Goal: Find specific page/section: Find specific page/section

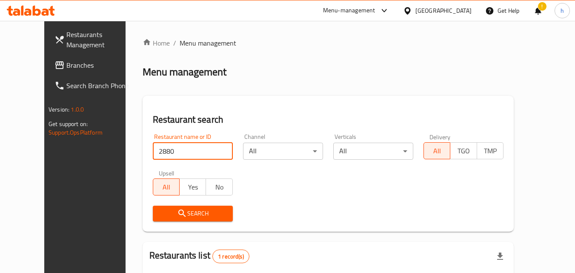
scroll to position [14, 0]
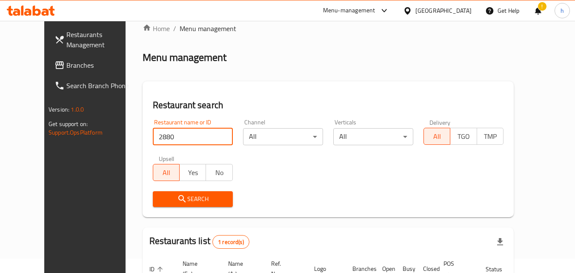
click at [66, 69] on span "Branches" at bounding box center [99, 65] width 67 height 10
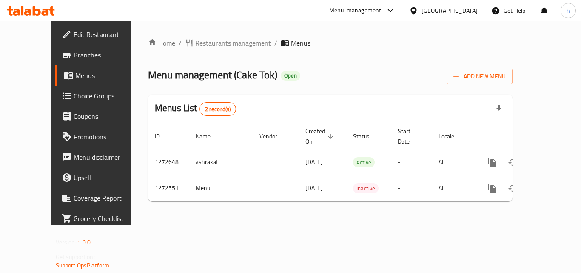
click at [195, 46] on span "Restaurants management" at bounding box center [233, 43] width 76 height 10
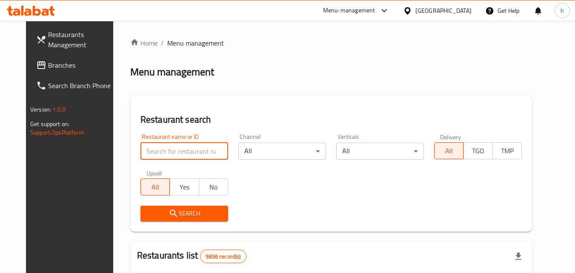
click at [199, 146] on input "search" at bounding box center [184, 150] width 88 height 17
paste input "690314"
type input "690314"
click button "Search" at bounding box center [184, 213] width 88 height 16
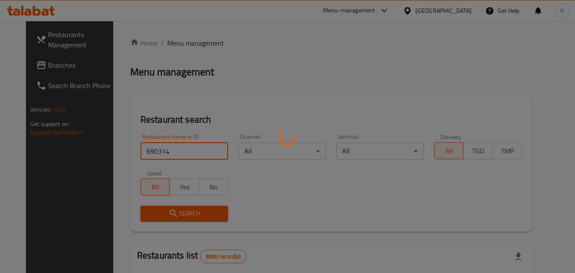
click button "Search" at bounding box center [184, 213] width 88 height 16
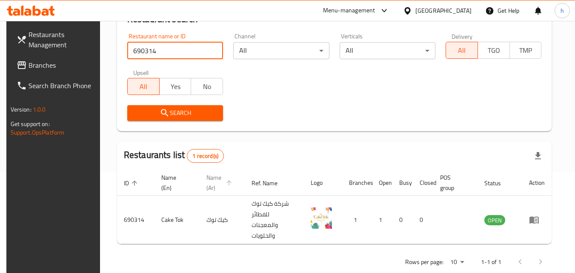
scroll to position [107, 0]
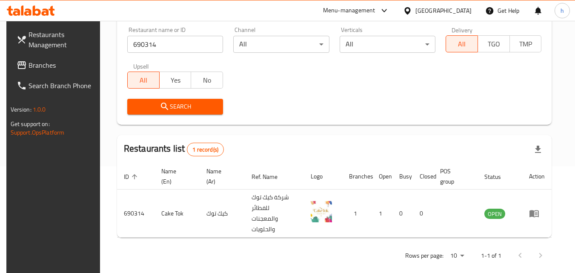
click at [454, 10] on div "[GEOGRAPHIC_DATA]" at bounding box center [443, 10] width 56 height 9
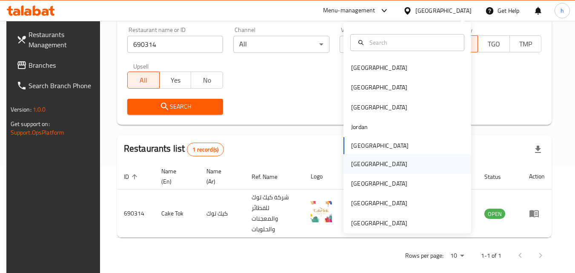
click at [354, 167] on div "[GEOGRAPHIC_DATA]" at bounding box center [379, 163] width 56 height 9
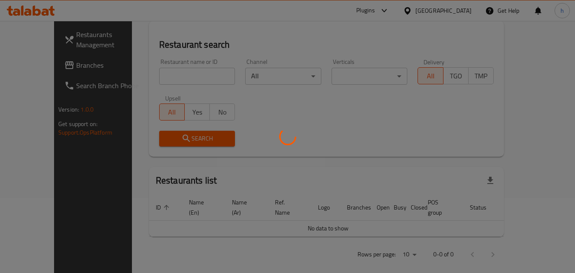
scroll to position [107, 0]
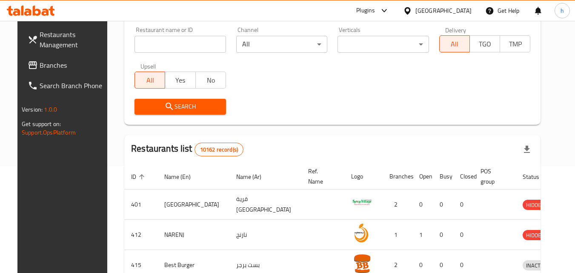
drag, startPoint x: 46, startPoint y: 68, endPoint x: 50, endPoint y: 68, distance: 4.3
click at [46, 68] on span "Branches" at bounding box center [73, 65] width 67 height 10
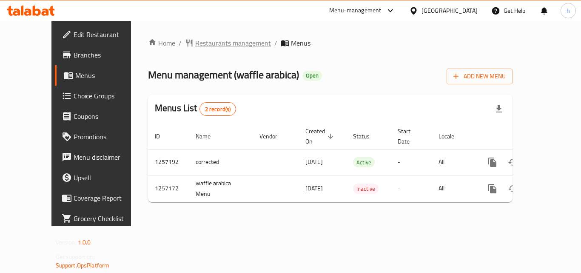
click at [195, 40] on span "Restaurants management" at bounding box center [233, 43] width 76 height 10
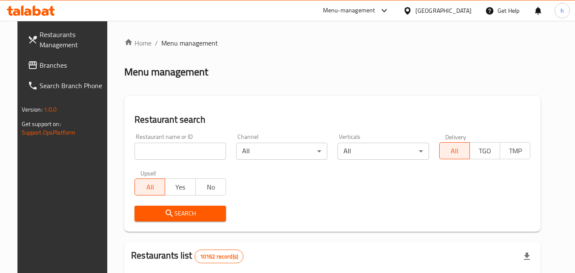
click at [174, 151] on input "search" at bounding box center [179, 150] width 91 height 17
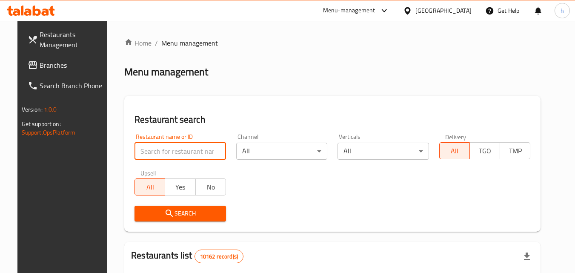
paste input "683328"
type input "683328"
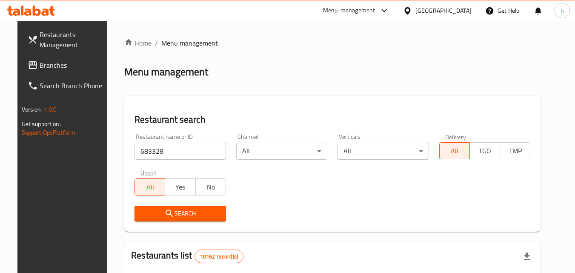
click at [194, 207] on button "Search" at bounding box center [179, 213] width 91 height 16
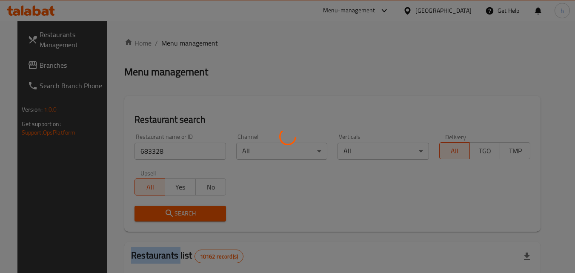
click at [194, 207] on div at bounding box center [287, 136] width 575 height 273
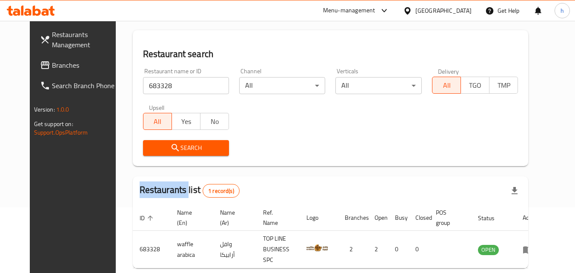
scroll to position [14, 0]
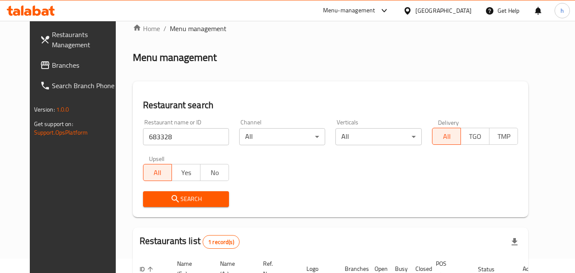
click at [464, 15] on div "Oman" at bounding box center [443, 10] width 56 height 9
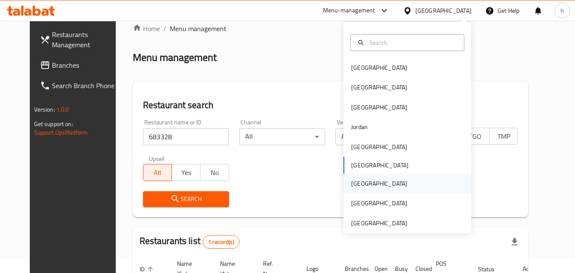
click at [356, 181] on div "Qatar" at bounding box center [379, 183] width 56 height 9
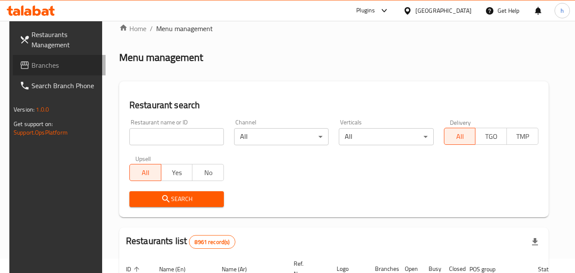
click at [40, 68] on span "Branches" at bounding box center [64, 65] width 67 height 10
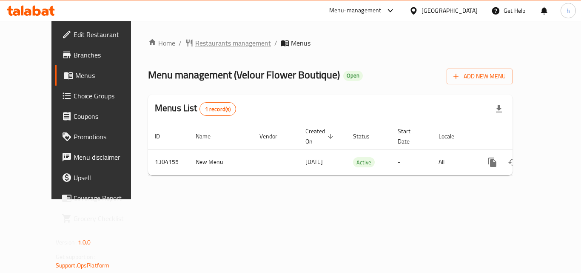
click at [202, 42] on span "Restaurants management" at bounding box center [233, 43] width 76 height 10
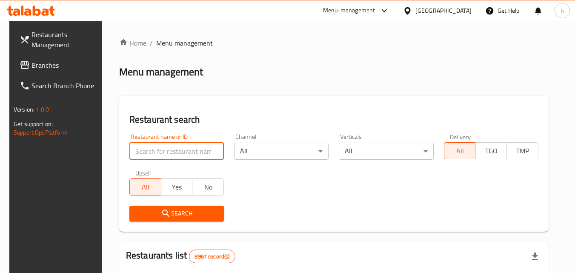
click at [173, 148] on input "search" at bounding box center [176, 150] width 94 height 17
paste input "703085"
type input "703085"
click button "Search" at bounding box center [176, 213] width 94 height 16
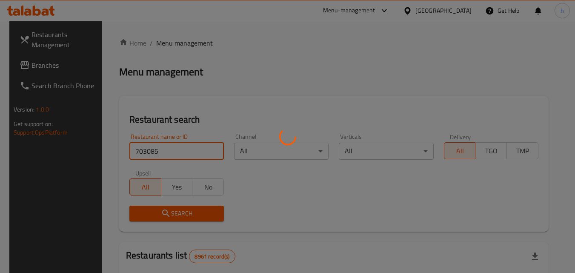
click button "Search" at bounding box center [176, 213] width 94 height 16
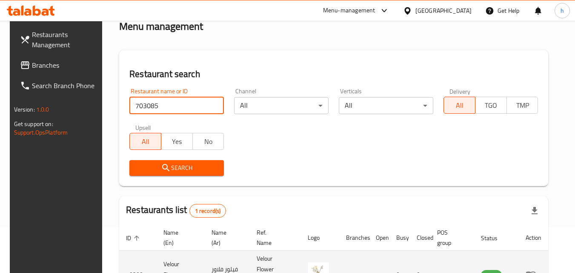
scroll to position [107, 0]
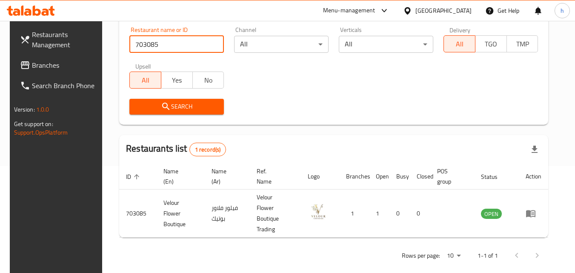
click at [464, 11] on div "Qatar" at bounding box center [443, 10] width 56 height 9
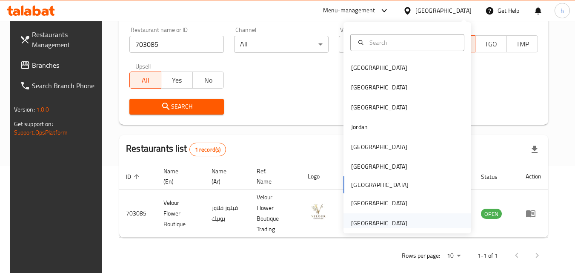
click at [360, 219] on div "[GEOGRAPHIC_DATA]" at bounding box center [379, 222] width 56 height 9
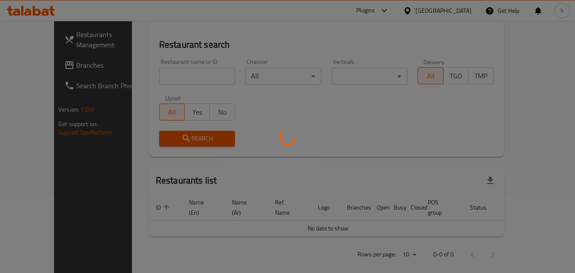
scroll to position [107, 0]
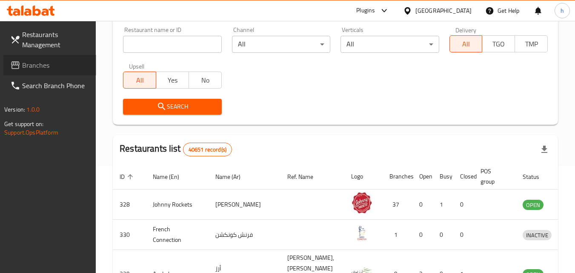
drag, startPoint x: 45, startPoint y: 66, endPoint x: 53, endPoint y: 66, distance: 7.7
click at [45, 66] on span "Branches" at bounding box center [55, 65] width 67 height 10
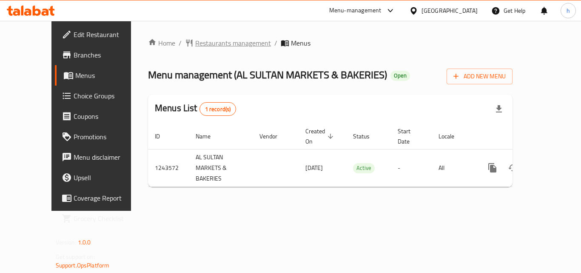
click at [197, 47] on span "Restaurants management" at bounding box center [233, 43] width 76 height 10
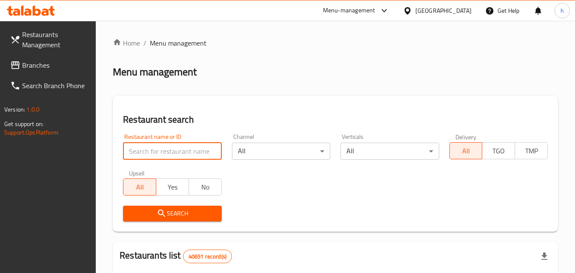
click at [182, 152] on input "search" at bounding box center [172, 150] width 98 height 17
paste input "681719"
type input "681719"
click button "Search" at bounding box center [172, 213] width 98 height 16
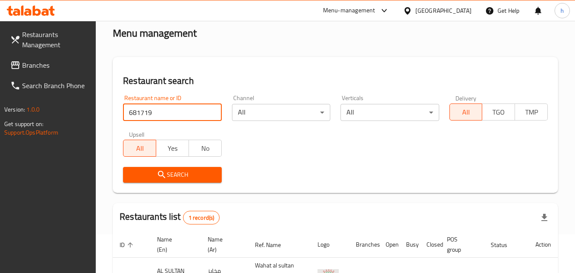
scroll to position [117, 0]
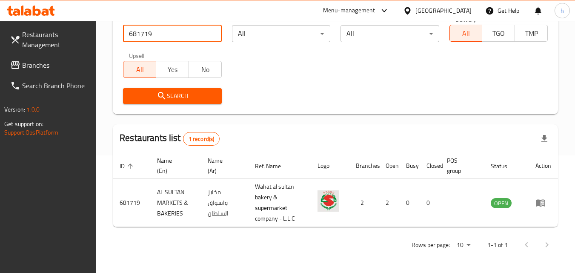
click at [37, 64] on span "Branches" at bounding box center [55, 65] width 67 height 10
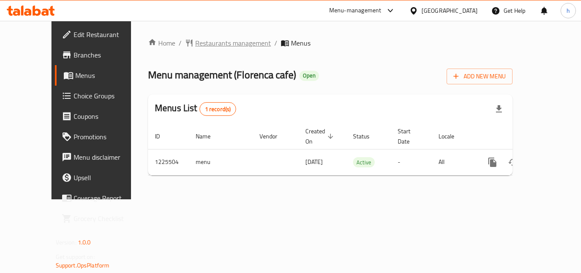
click at [204, 47] on span "Restaurants management" at bounding box center [233, 43] width 76 height 10
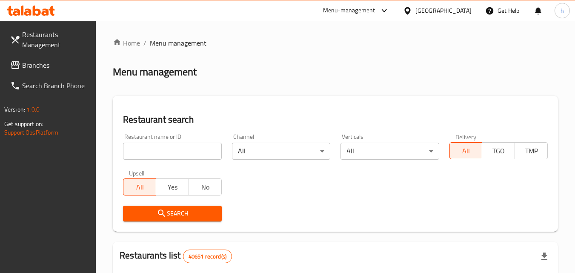
click at [179, 151] on input "search" at bounding box center [172, 150] width 98 height 17
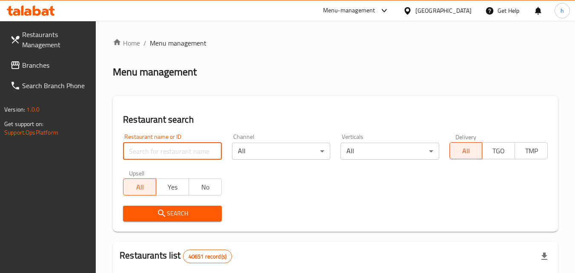
paste input "675376"
type input "675376"
click button "Search" at bounding box center [172, 213] width 98 height 16
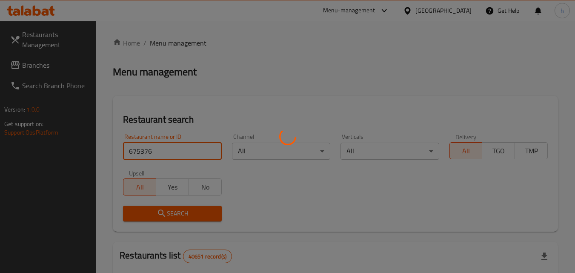
click button "Search" at bounding box center [172, 213] width 98 height 16
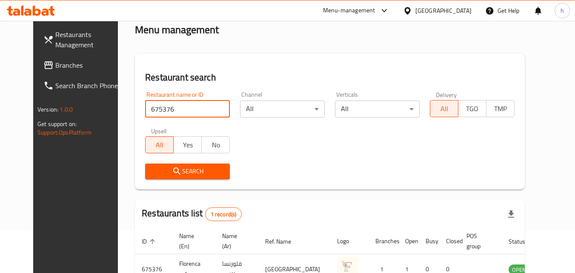
scroll to position [100, 0]
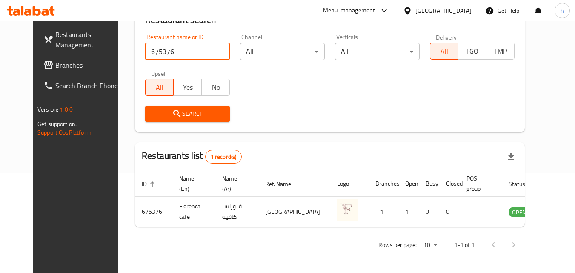
click at [55, 67] on span "Branches" at bounding box center [88, 65] width 67 height 10
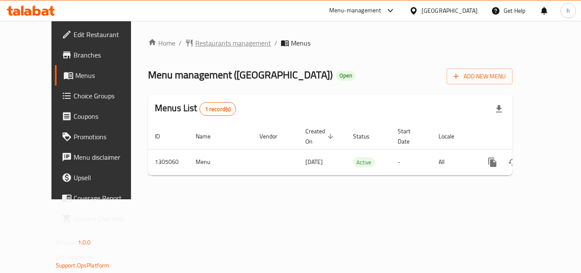
click at [204, 42] on span "Restaurants management" at bounding box center [233, 43] width 76 height 10
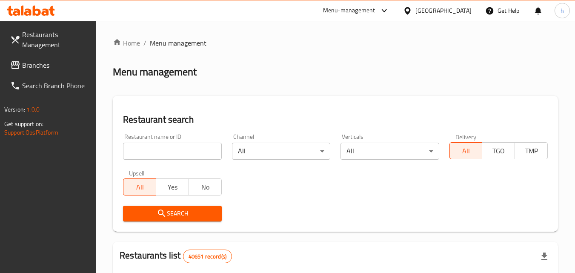
click at [202, 153] on input "search" at bounding box center [172, 150] width 98 height 17
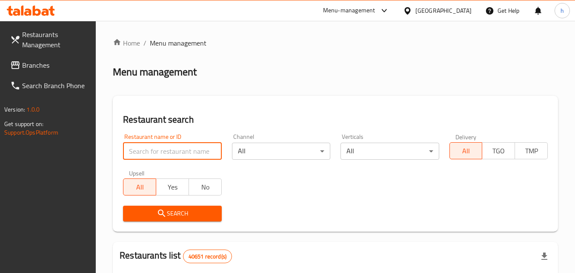
paste input "703533"
type input "703533"
click button "Search" at bounding box center [172, 213] width 98 height 16
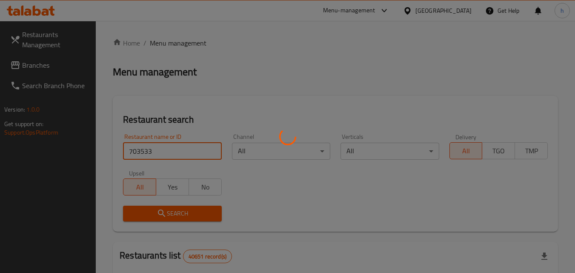
click button "Search" at bounding box center [172, 213] width 98 height 16
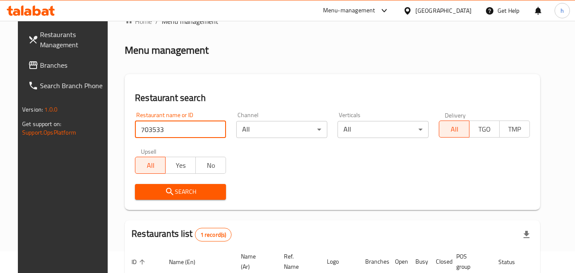
scroll to position [14, 0]
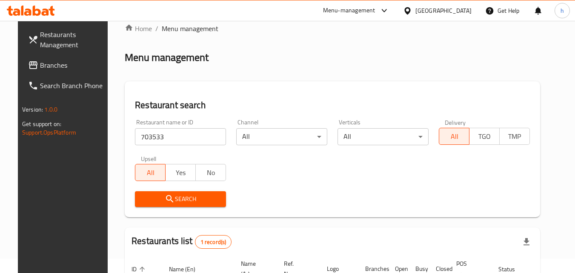
click at [439, 12] on div "[GEOGRAPHIC_DATA]" at bounding box center [443, 10] width 56 height 9
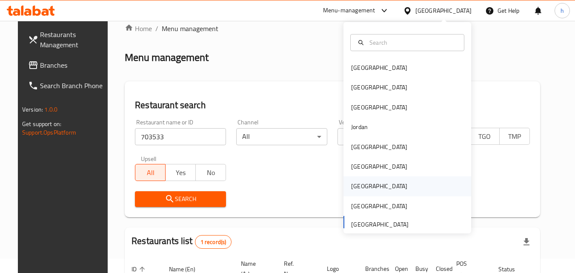
click at [352, 183] on div "[GEOGRAPHIC_DATA]" at bounding box center [379, 185] width 56 height 9
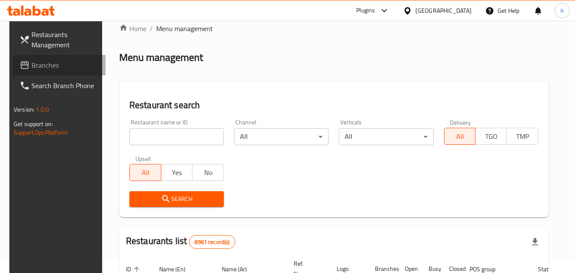
click at [59, 69] on span "Branches" at bounding box center [64, 65] width 67 height 10
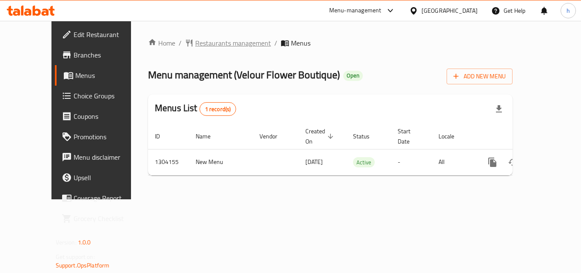
click at [200, 48] on span "Restaurants management" at bounding box center [233, 43] width 76 height 10
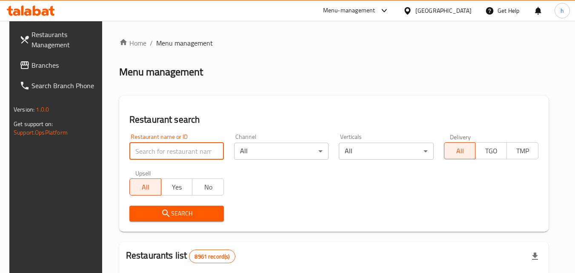
click at [187, 151] on input "search" at bounding box center [176, 150] width 94 height 17
paste input "703085"
type input "703085"
click button "Search" at bounding box center [176, 213] width 94 height 16
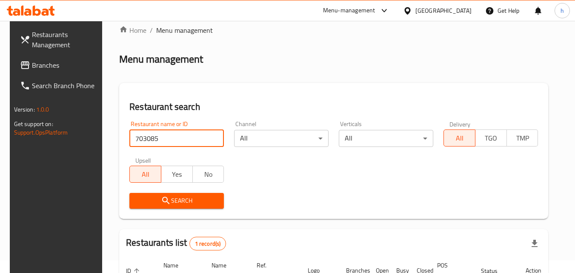
scroll to position [107, 0]
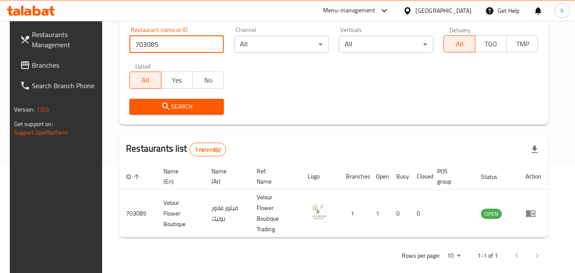
click at [45, 68] on span "Branches" at bounding box center [65, 65] width 67 height 10
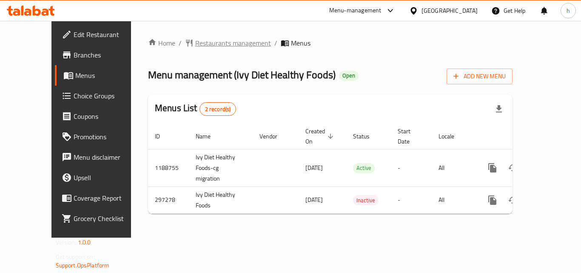
click at [195, 46] on span "Restaurants management" at bounding box center [233, 43] width 76 height 10
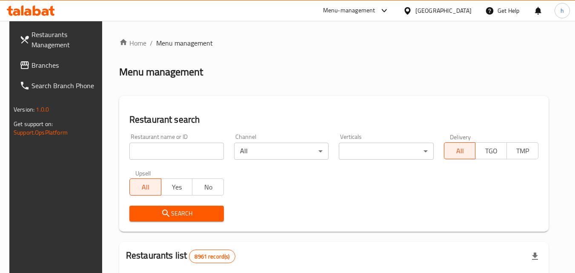
click at [183, 148] on input "search" at bounding box center [176, 150] width 94 height 17
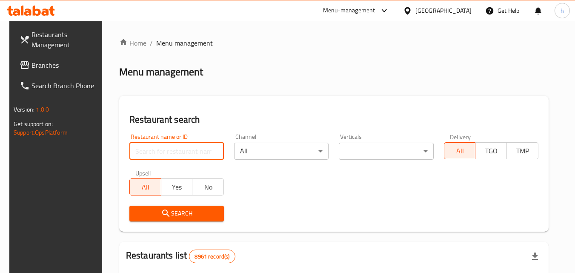
paste input "628512"
type input "628512"
click button "Search" at bounding box center [176, 213] width 94 height 16
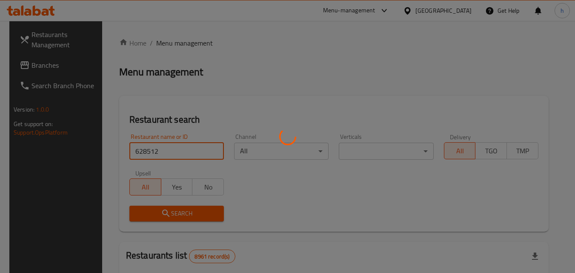
click button "Search" at bounding box center [176, 213] width 94 height 16
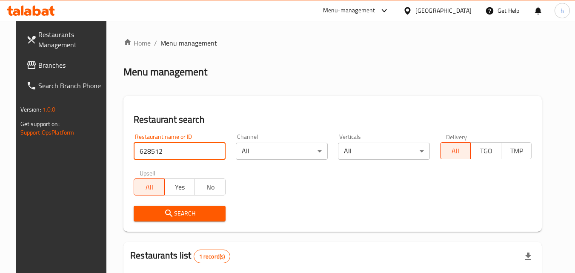
click at [202, 209] on span "Search" at bounding box center [179, 213] width 78 height 11
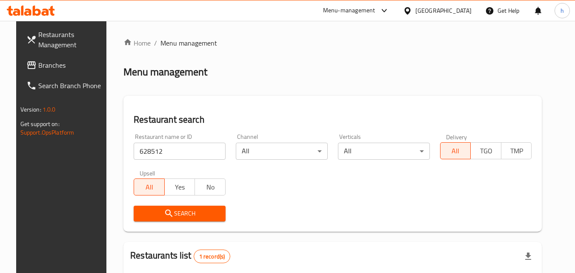
click at [202, 209] on span "Search" at bounding box center [179, 213] width 78 height 11
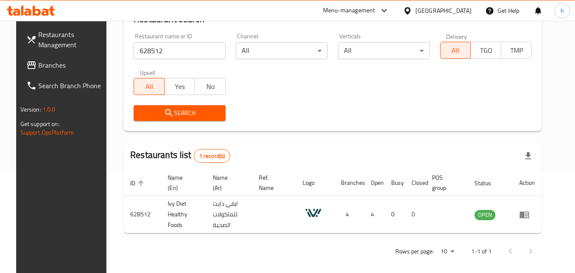
scroll to position [107, 0]
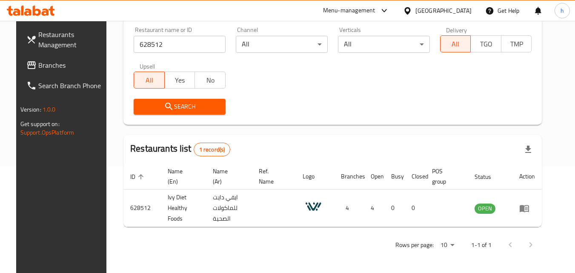
click at [465, 9] on div "Qatar" at bounding box center [443, 10] width 56 height 9
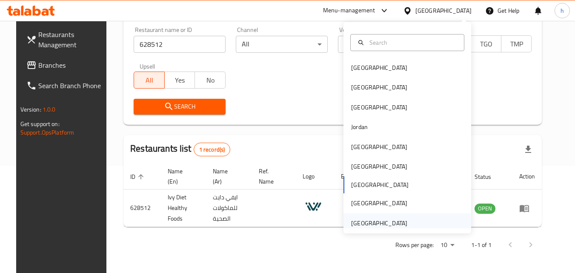
click at [360, 227] on div "[GEOGRAPHIC_DATA]" at bounding box center [379, 222] width 56 height 9
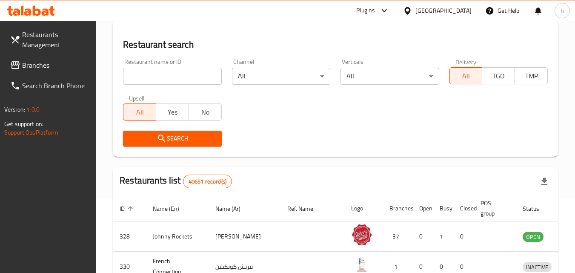
scroll to position [107, 0]
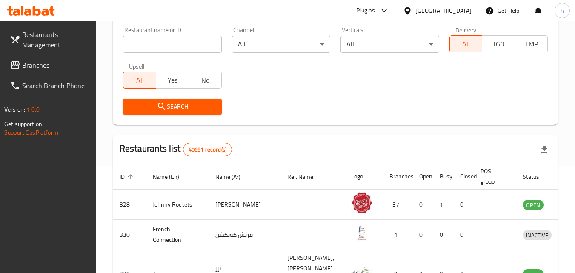
click at [38, 66] on span "Branches" at bounding box center [55, 65] width 67 height 10
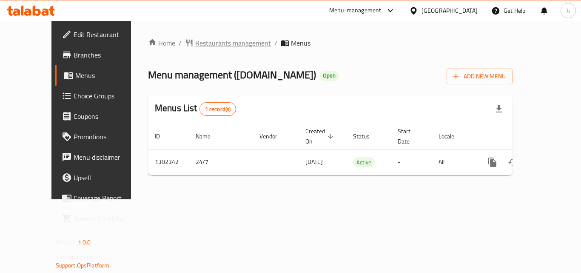
click at [212, 46] on span "Restaurants management" at bounding box center [233, 43] width 76 height 10
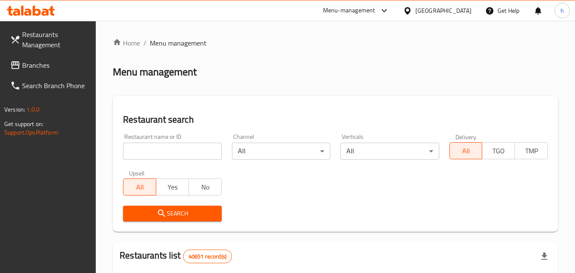
click at [174, 151] on input "search" at bounding box center [172, 150] width 98 height 17
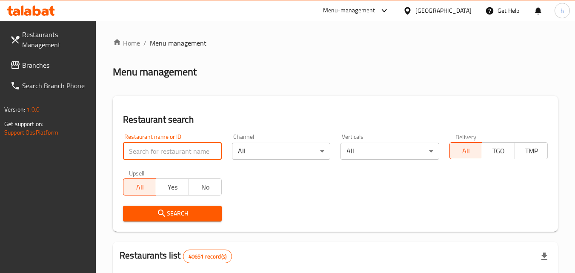
paste input "702400"
type input "702400"
click button "Search" at bounding box center [172, 213] width 98 height 16
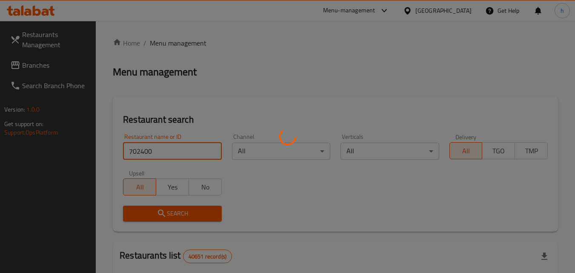
click button "Search" at bounding box center [172, 213] width 98 height 16
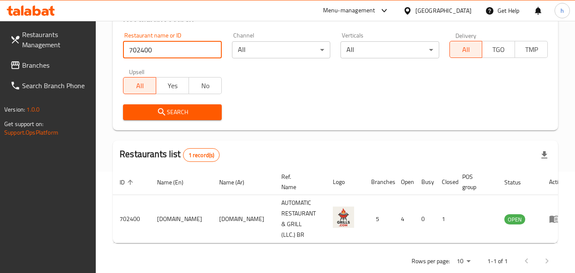
scroll to position [107, 0]
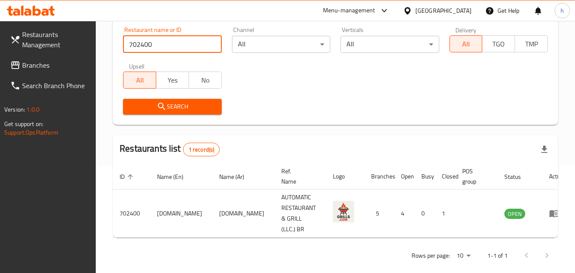
click at [40, 61] on span "Branches" at bounding box center [55, 65] width 67 height 10
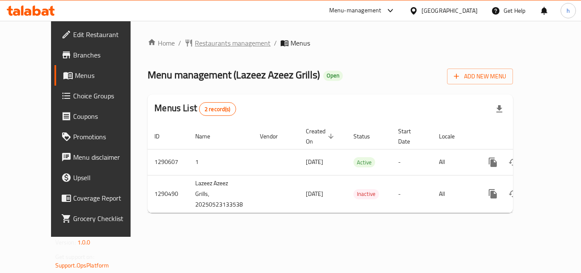
click at [208, 46] on span "Restaurants management" at bounding box center [233, 43] width 76 height 10
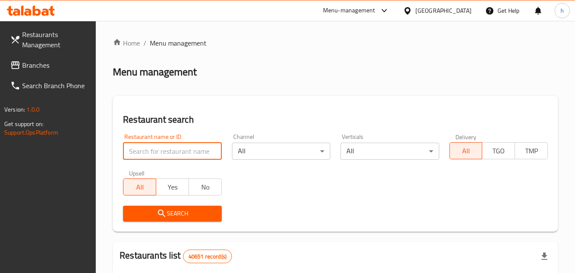
click at [170, 151] on input "search" at bounding box center [172, 150] width 98 height 17
paste input "698276"
type input "698276"
click button "Search" at bounding box center [172, 213] width 98 height 16
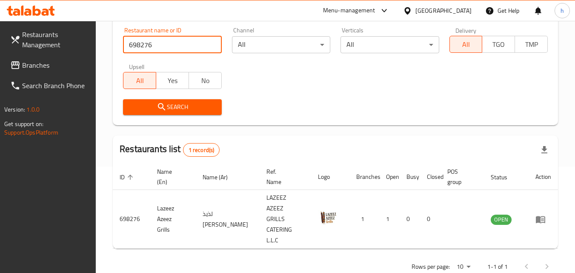
scroll to position [107, 0]
